Goal: Navigation & Orientation: Find specific page/section

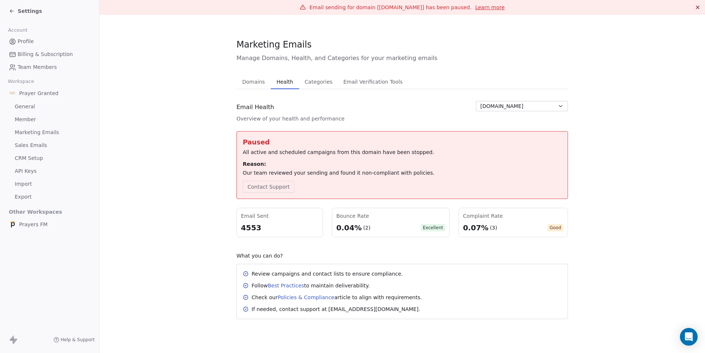
click at [24, 11] on span "Settings" at bounding box center [30, 10] width 24 height 7
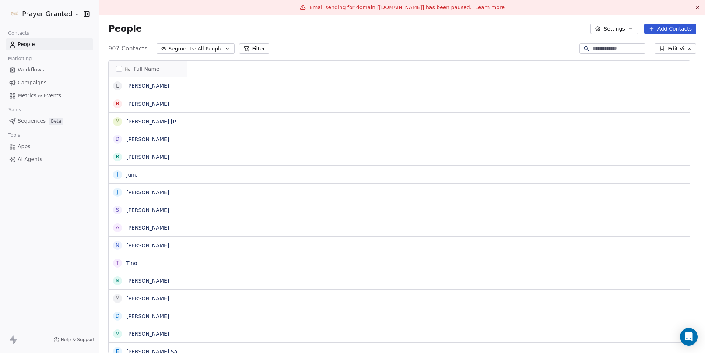
scroll to position [305, 595]
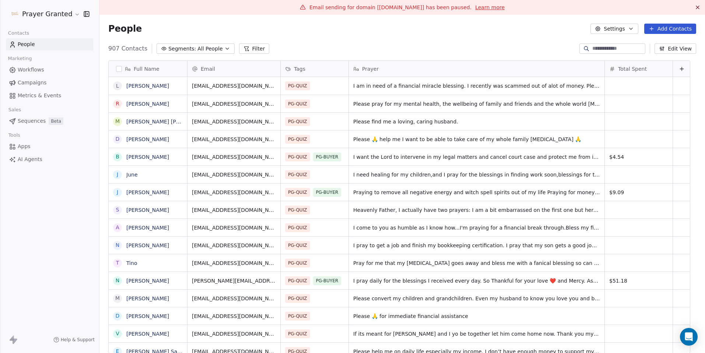
scroll to position [305, 595]
